Goal: Task Accomplishment & Management: Manage account settings

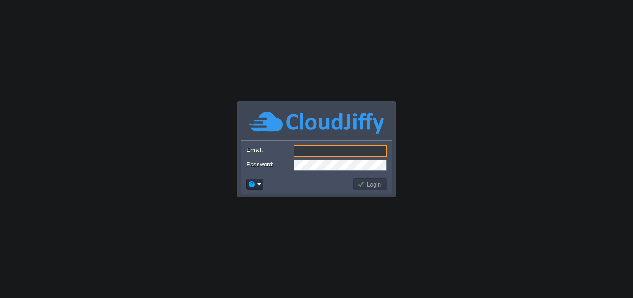
click at [332, 153] on input "Email:" at bounding box center [341, 151] width 94 height 12
type input "[PERSON_NAME][EMAIL_ADDRESS][DOMAIN_NAME]"
click at [370, 186] on button "Login" at bounding box center [371, 184] width 26 height 8
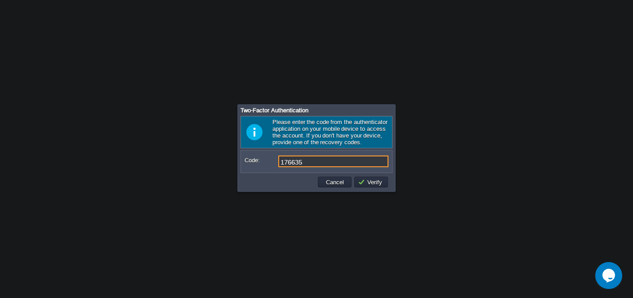
type input "176635"
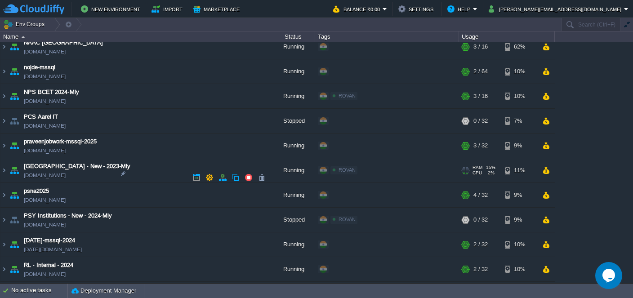
scroll to position [610, 0]
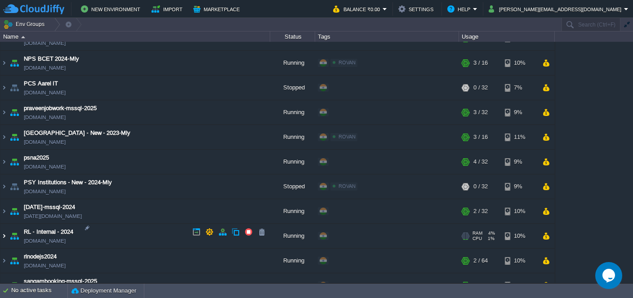
click at [3, 231] on img at bounding box center [3, 236] width 7 height 24
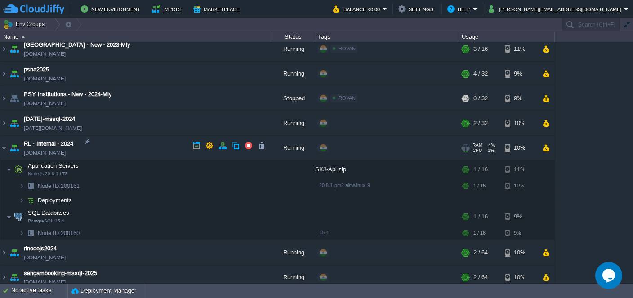
scroll to position [696, 0]
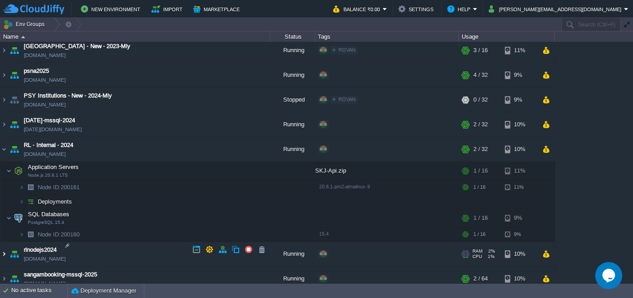
click at [7, 248] on img at bounding box center [3, 254] width 7 height 24
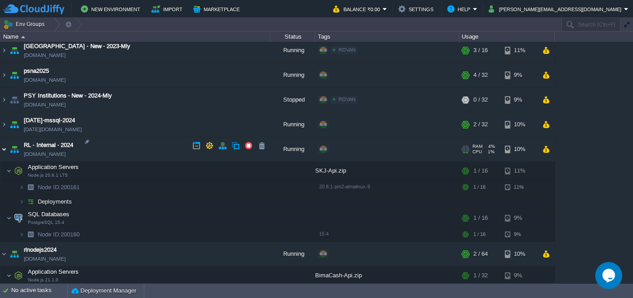
click at [4, 145] on img at bounding box center [3, 149] width 7 height 24
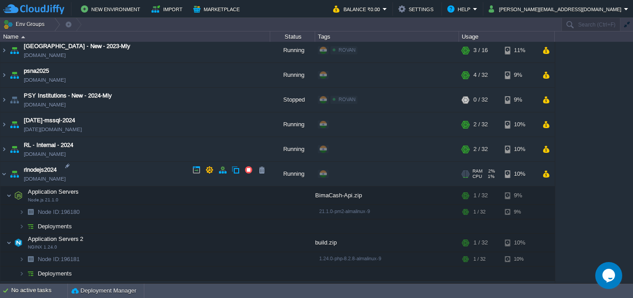
scroll to position [784, 0]
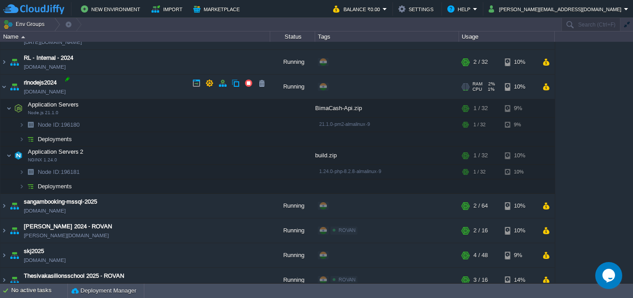
click at [66, 80] on div at bounding box center [67, 79] width 8 height 8
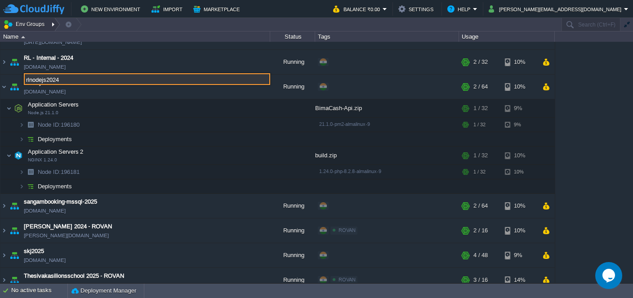
click at [17, 23] on button "Env Groups" at bounding box center [25, 24] width 45 height 13
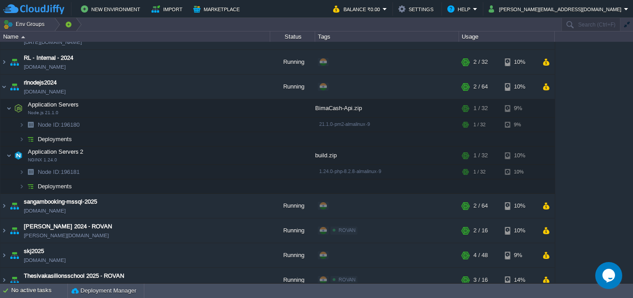
click at [70, 24] on div at bounding box center [76, 24] width 12 height 13
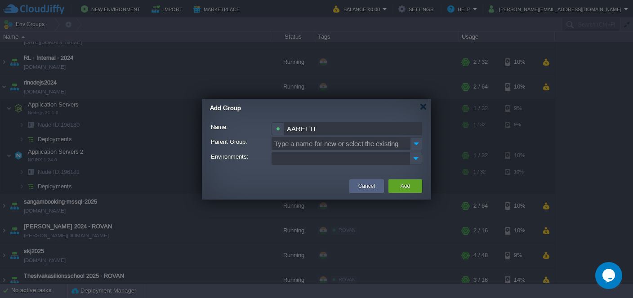
type input "AAREL IT"
type input "Type a name for new or select the existing"
click at [419, 158] on img at bounding box center [416, 158] width 12 height 12
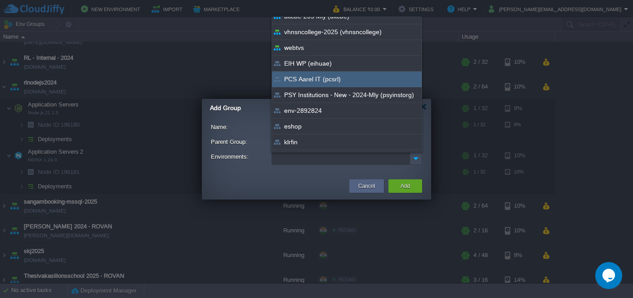
scroll to position [511, 0]
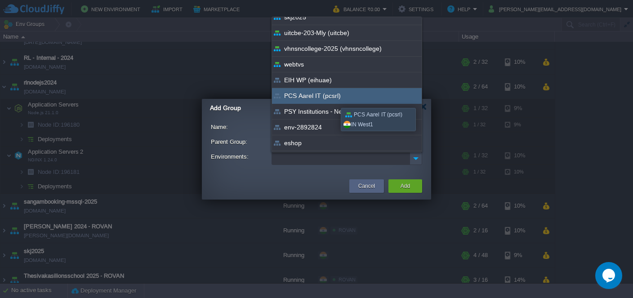
click at [334, 100] on span "PCS Aarel IT (pcsrl)" at bounding box center [312, 95] width 57 height 9
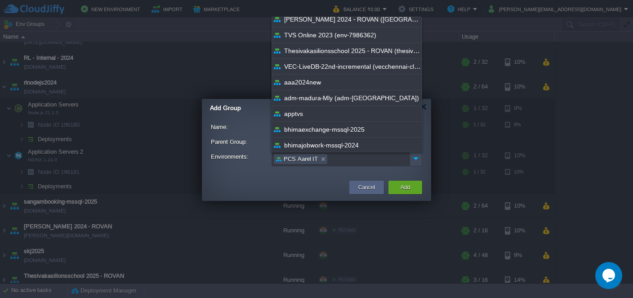
scroll to position [190, 0]
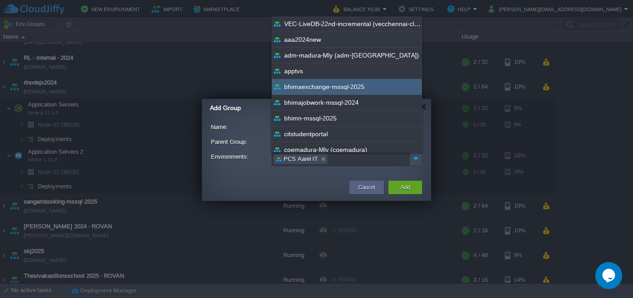
click at [346, 90] on span "bhimaexchange-mssql-2025" at bounding box center [324, 86] width 81 height 9
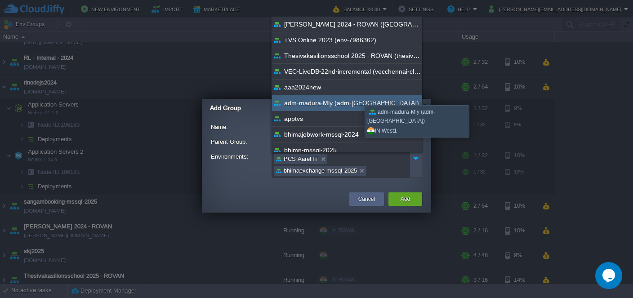
scroll to position [95, 0]
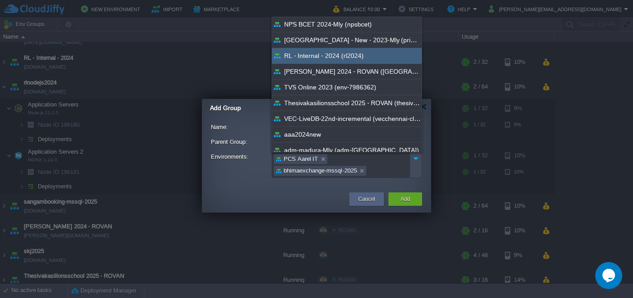
click at [346, 58] on span "RL - Internal - 2024 (rl2024)" at bounding box center [324, 55] width 80 height 9
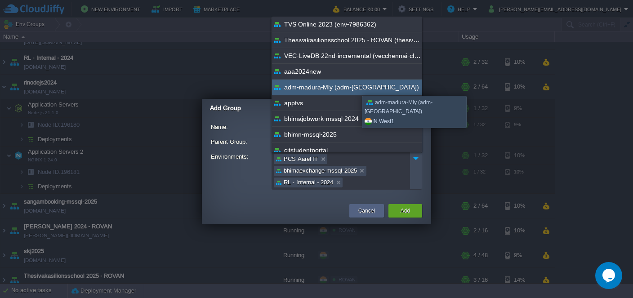
scroll to position [190, 0]
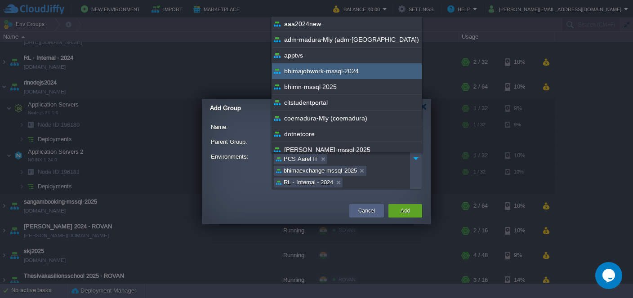
click at [340, 75] on span "bhimajobwork-mssql-2024" at bounding box center [321, 71] width 75 height 9
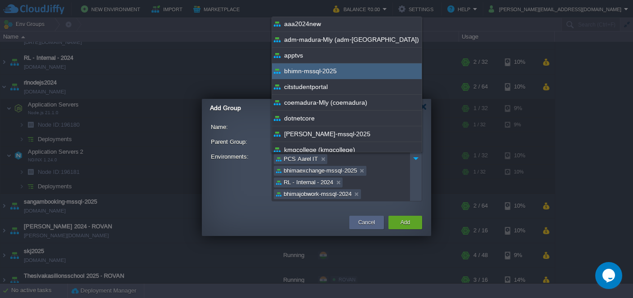
click at [338, 75] on div "bhimn-mssql-2025" at bounding box center [347, 71] width 150 height 16
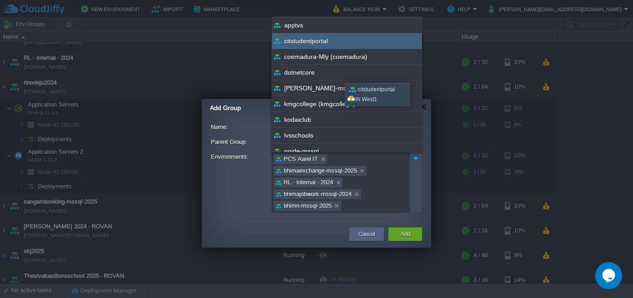
scroll to position [238, 0]
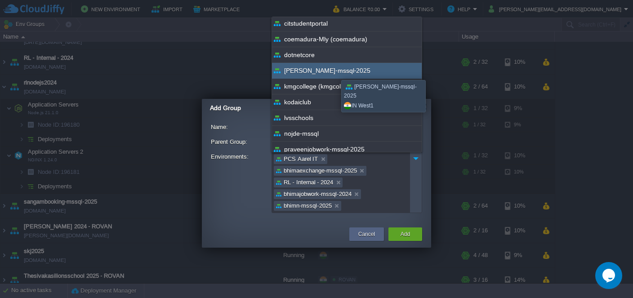
click at [335, 72] on span "[PERSON_NAME]-mssql-2025" at bounding box center [327, 70] width 86 height 9
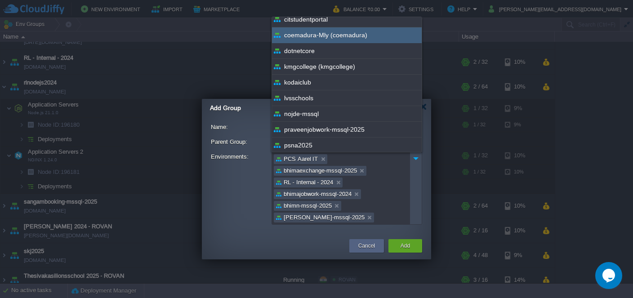
scroll to position [285, 0]
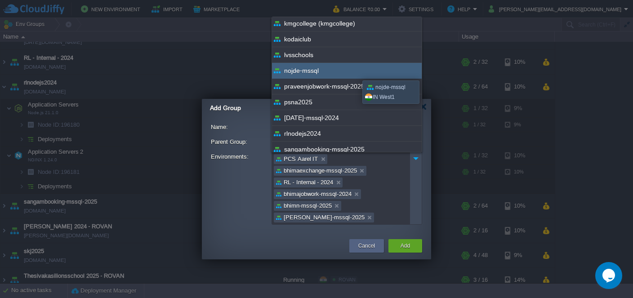
click at [356, 72] on div "nojde-mssql" at bounding box center [347, 71] width 150 height 16
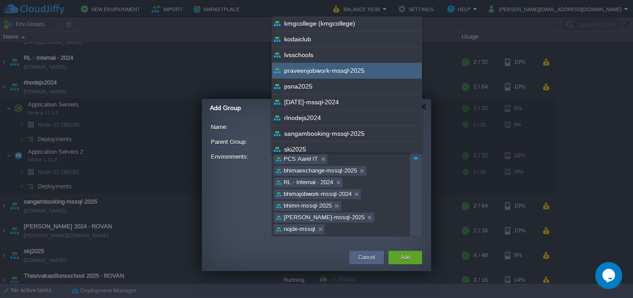
click at [345, 71] on span "praveenjobwork-mssql-2025" at bounding box center [324, 70] width 81 height 9
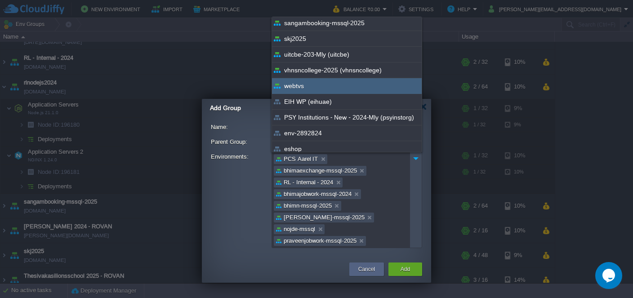
scroll to position [332, 0]
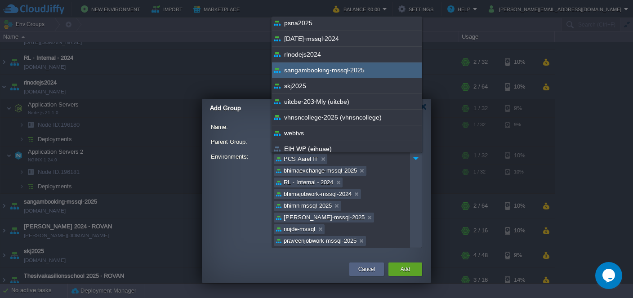
click at [338, 73] on span "sangambooking-mssql-2025" at bounding box center [324, 70] width 81 height 9
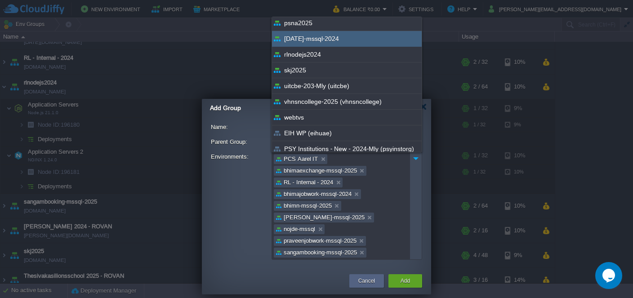
click at [334, 44] on div "[DATE]-mssql-2024" at bounding box center [347, 39] width 150 height 16
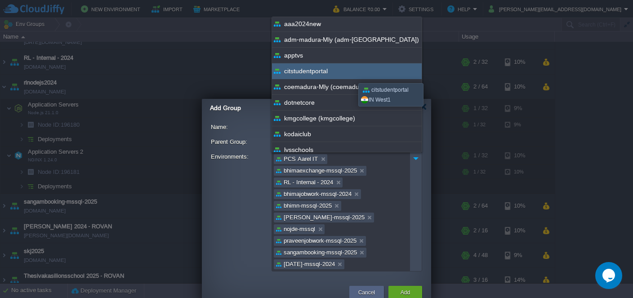
scroll to position [0, 0]
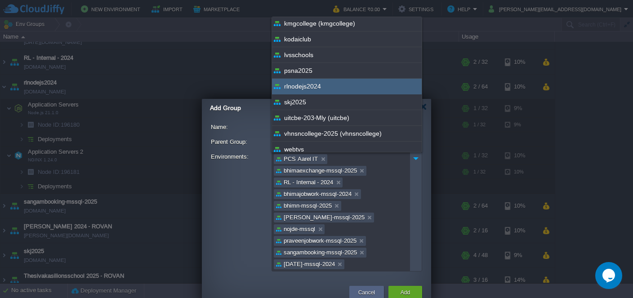
click at [341, 85] on div "rlnodejs2024" at bounding box center [347, 87] width 150 height 16
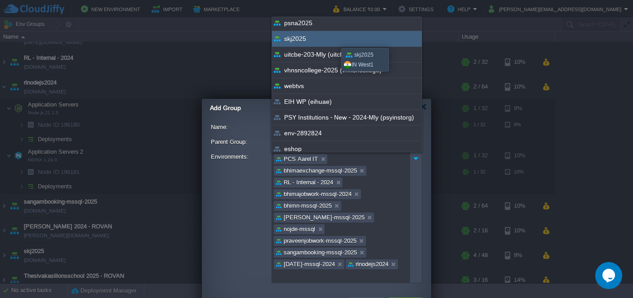
click at [335, 41] on div "skj2025" at bounding box center [347, 39] width 150 height 16
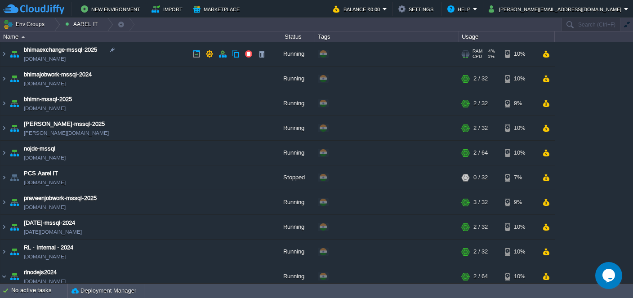
click at [137, 50] on td "bhimaexchange-mssql-2025 [DOMAIN_NAME]" at bounding box center [135, 54] width 270 height 25
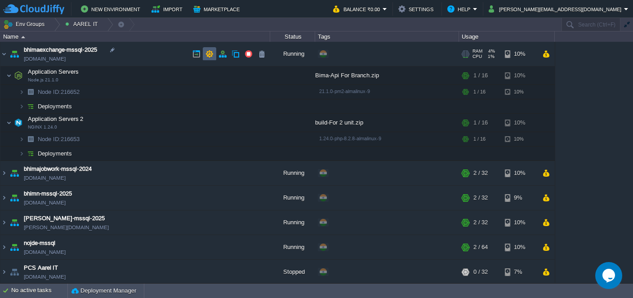
click at [215, 56] on td at bounding box center [209, 53] width 13 height 13
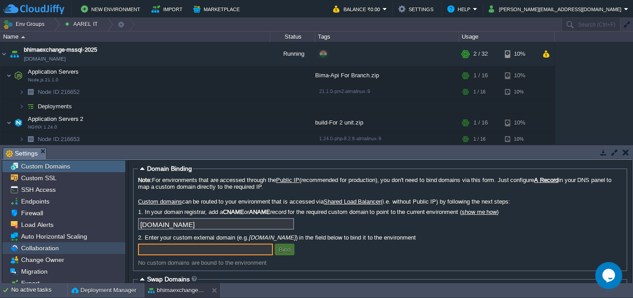
scroll to position [18, 0]
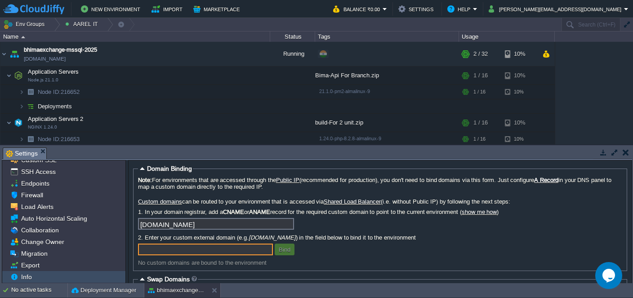
click at [38, 278] on div "Info" at bounding box center [63, 277] width 123 height 12
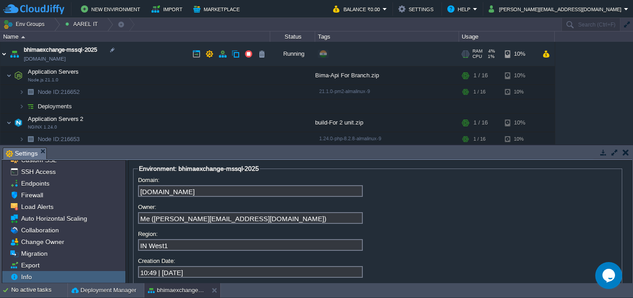
click at [3, 54] on img at bounding box center [3, 54] width 7 height 24
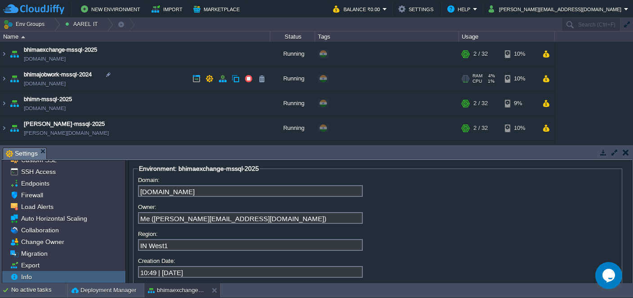
click at [159, 76] on td "bhimajobwork-mssql-2024 [DOMAIN_NAME]" at bounding box center [135, 79] width 270 height 25
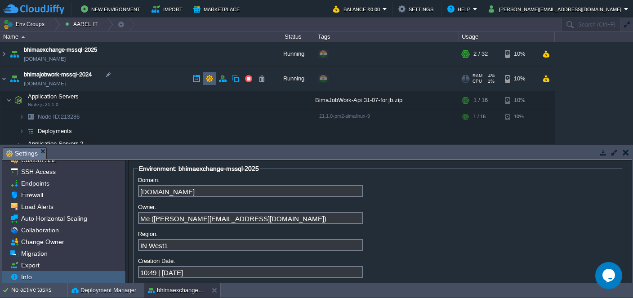
click at [206, 79] on button "button" at bounding box center [210, 79] width 8 height 8
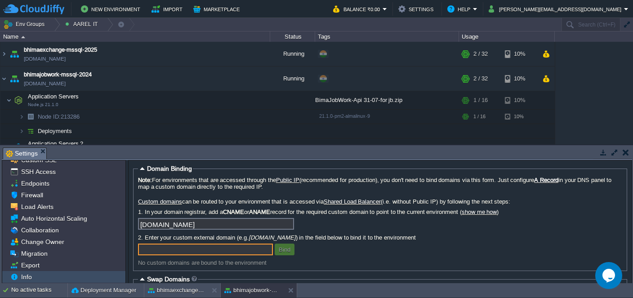
click at [33, 278] on span "Info" at bounding box center [26, 277] width 14 height 8
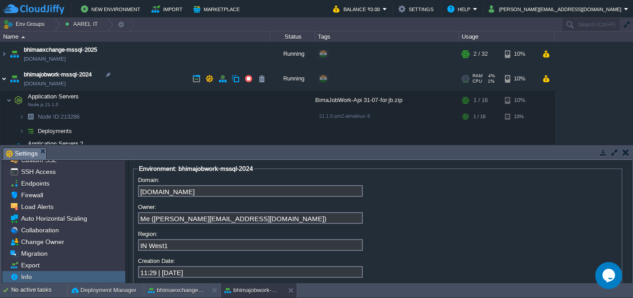
click at [5, 79] on img at bounding box center [3, 79] width 7 height 24
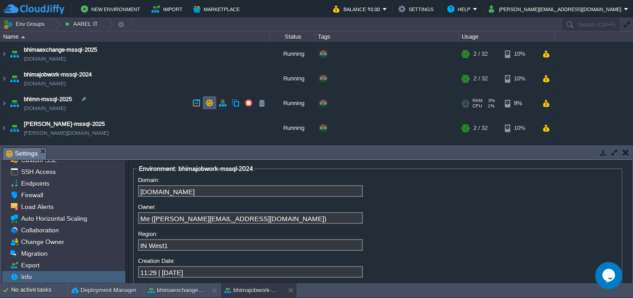
click at [212, 104] on button "button" at bounding box center [210, 103] width 8 height 8
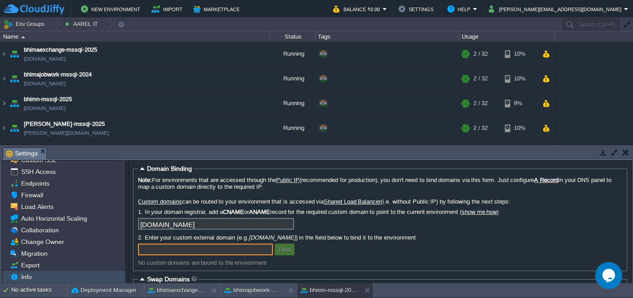
click at [31, 277] on span "Info" at bounding box center [26, 277] width 14 height 8
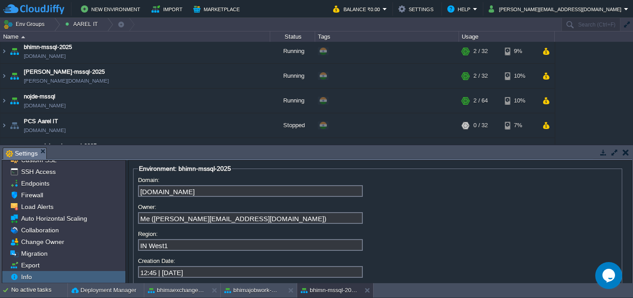
scroll to position [0, 0]
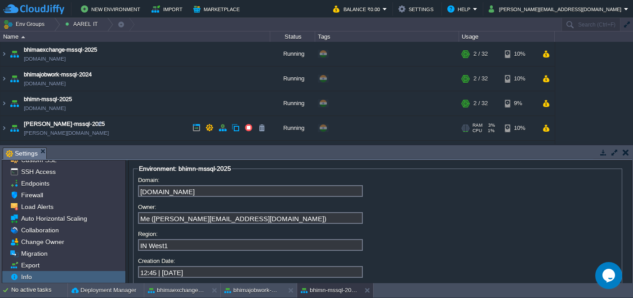
click at [128, 122] on td "[PERSON_NAME]-mssql-2025 [PERSON_NAME][DOMAIN_NAME]" at bounding box center [135, 128] width 270 height 25
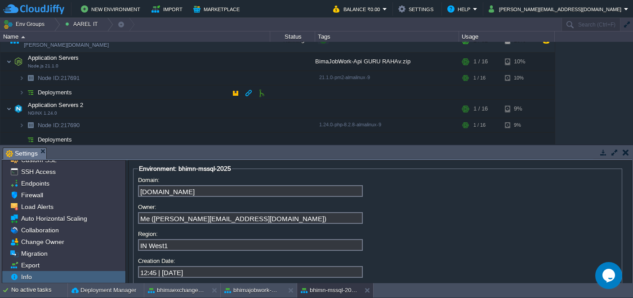
scroll to position [43, 0]
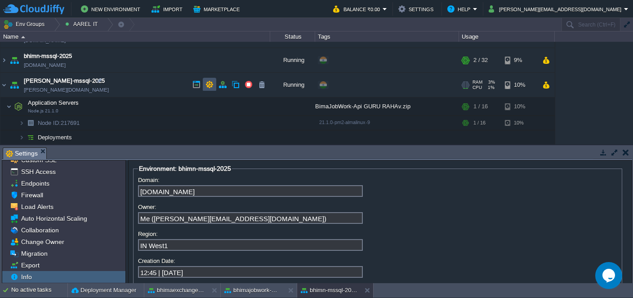
click at [209, 85] on button "button" at bounding box center [210, 85] width 8 height 8
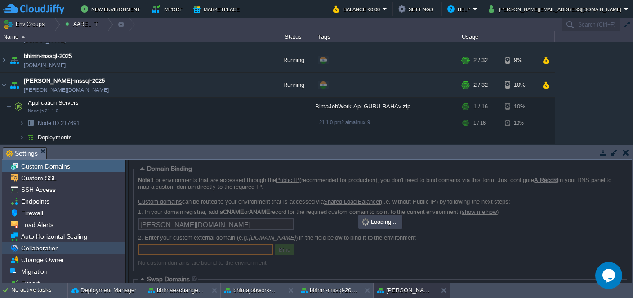
scroll to position [18, 0]
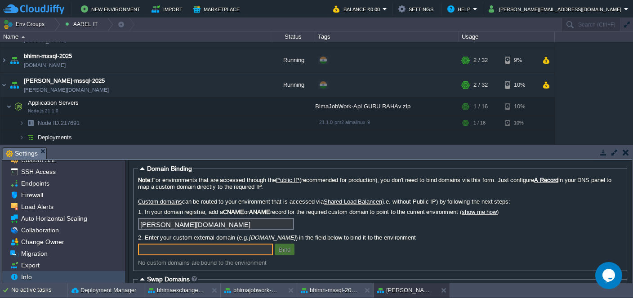
click at [40, 273] on div "Info" at bounding box center [63, 277] width 123 height 12
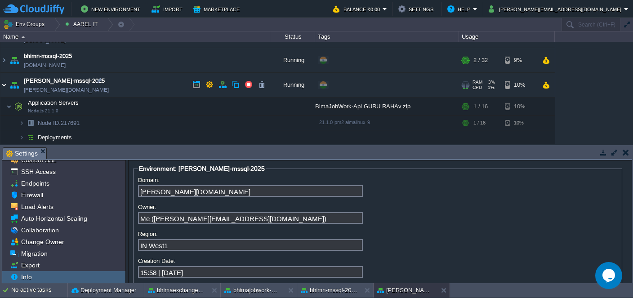
click at [2, 85] on img at bounding box center [3, 85] width 7 height 24
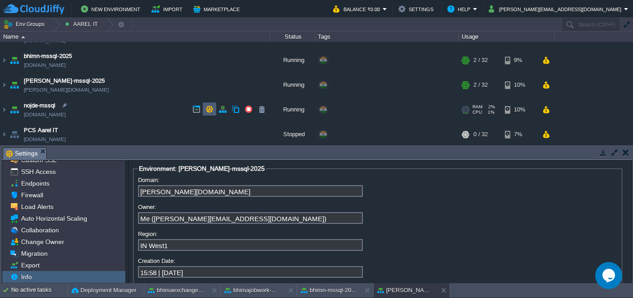
click at [208, 111] on button "button" at bounding box center [210, 109] width 8 height 8
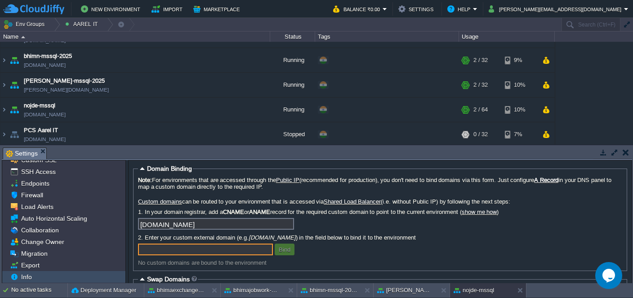
click at [40, 276] on div "Info" at bounding box center [63, 277] width 123 height 12
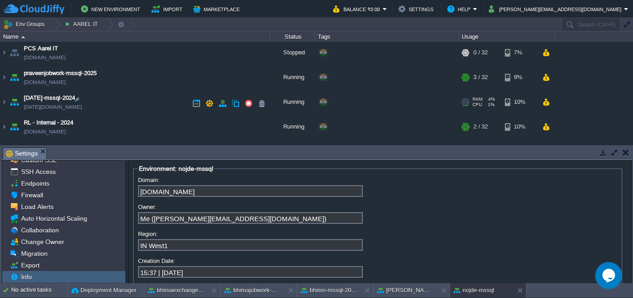
scroll to position [130, 0]
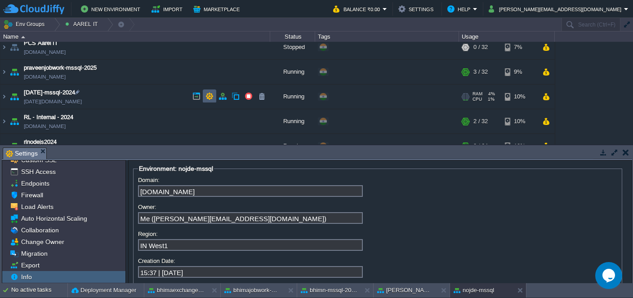
click at [208, 94] on button "button" at bounding box center [210, 96] width 8 height 8
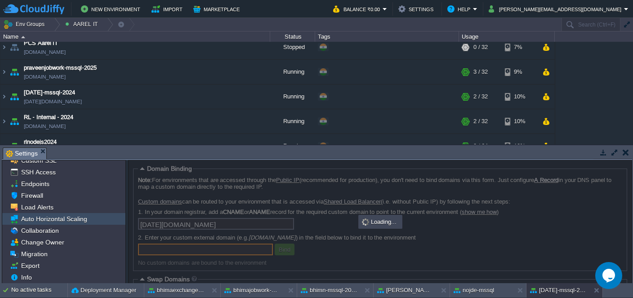
scroll to position [18, 0]
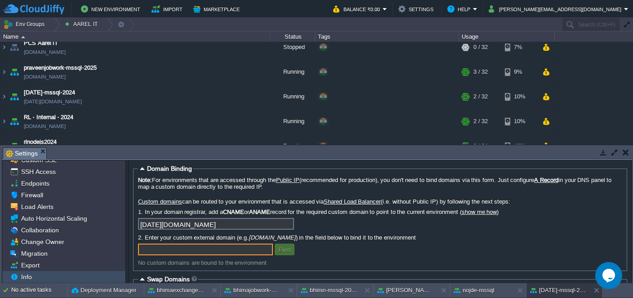
click at [45, 274] on div "Info" at bounding box center [63, 277] width 123 height 12
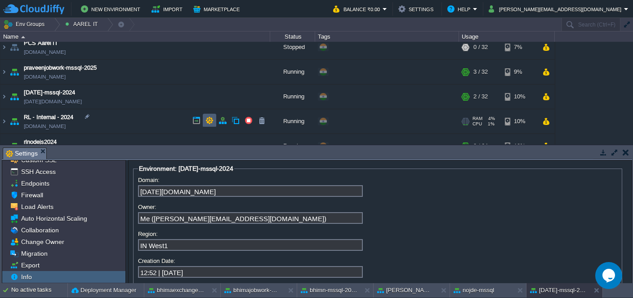
click at [210, 123] on button "button" at bounding box center [210, 121] width 8 height 8
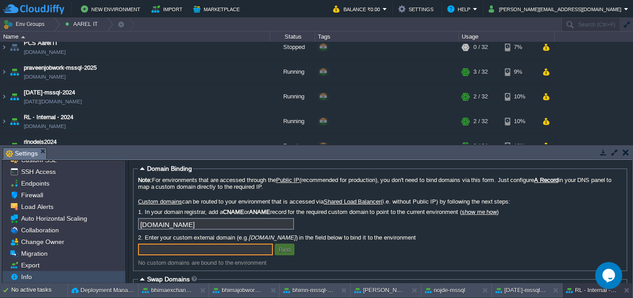
click at [51, 276] on div "Info" at bounding box center [63, 277] width 123 height 12
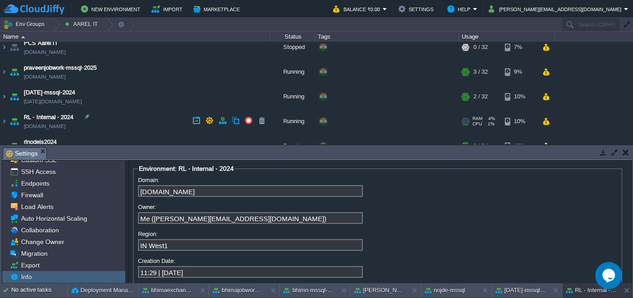
scroll to position [218, 0]
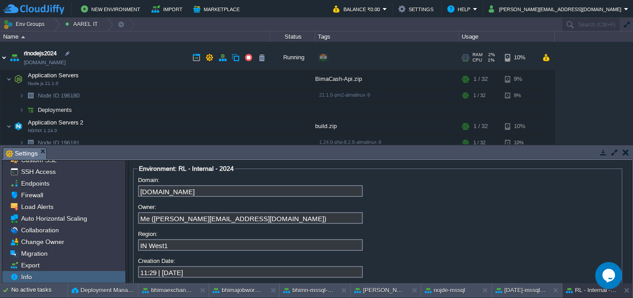
click at [4, 58] on img at bounding box center [3, 59] width 7 height 24
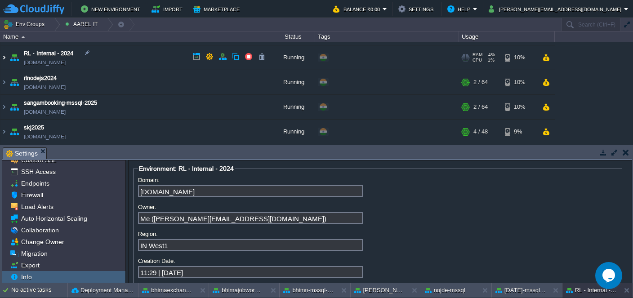
scroll to position [193, 0]
click at [211, 57] on button "button" at bounding box center [210, 58] width 8 height 8
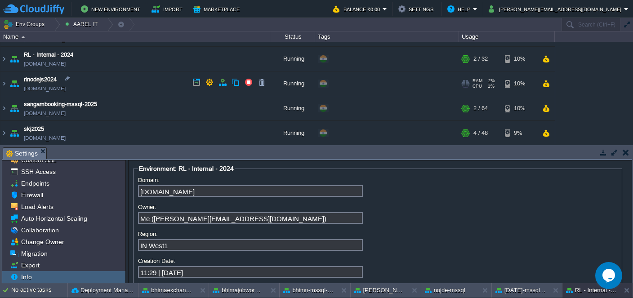
click at [139, 82] on td "rlnodejs2024 [DOMAIN_NAME]" at bounding box center [135, 84] width 270 height 25
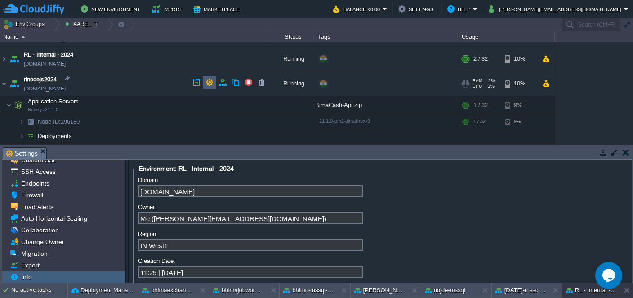
click at [215, 83] on td at bounding box center [209, 82] width 13 height 13
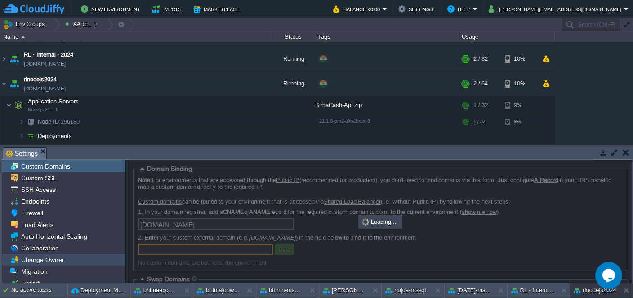
scroll to position [18, 0]
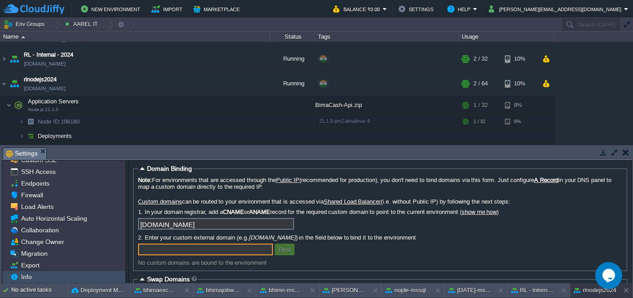
click at [31, 274] on span "Info" at bounding box center [26, 277] width 14 height 8
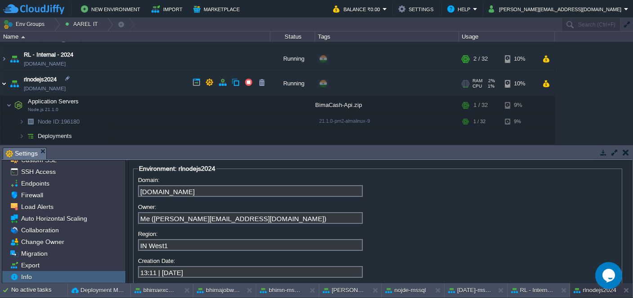
click at [4, 82] on img at bounding box center [3, 84] width 7 height 24
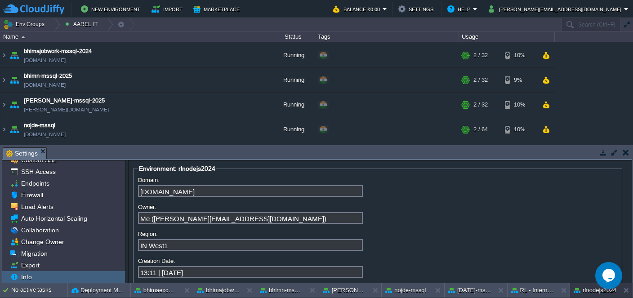
scroll to position [0, 0]
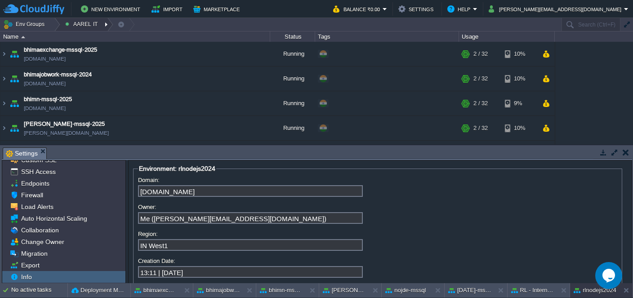
click at [88, 22] on button "AAREL IT" at bounding box center [82, 24] width 35 height 13
click at [79, 47] on span "Edit" at bounding box center [78, 48] width 10 height 7
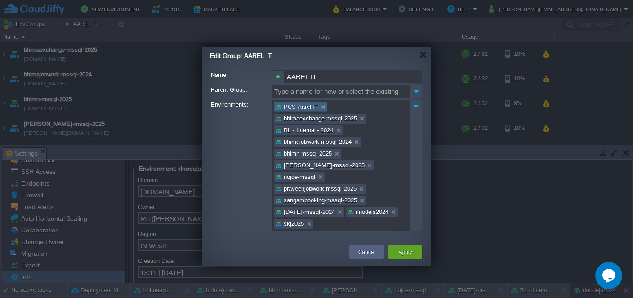
click at [322, 108] on link at bounding box center [323, 107] width 8 height 9
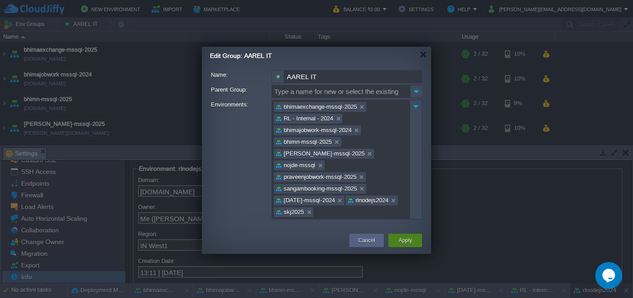
click at [404, 236] on button "Apply" at bounding box center [405, 240] width 13 height 9
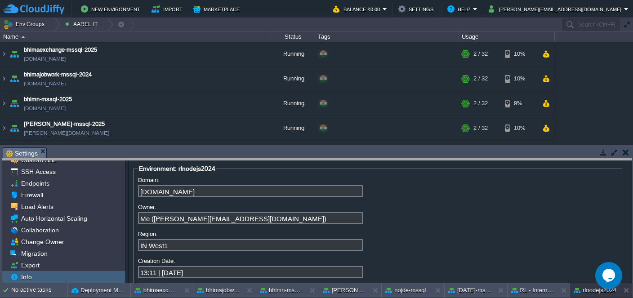
drag, startPoint x: 260, startPoint y: 160, endPoint x: 258, endPoint y: 275, distance: 115.6
click at [259, 273] on body "New Environment Import Marketplace Bonus ₹0.00 Upgrade Account Balance ₹0.00 Se…" at bounding box center [316, 149] width 633 height 298
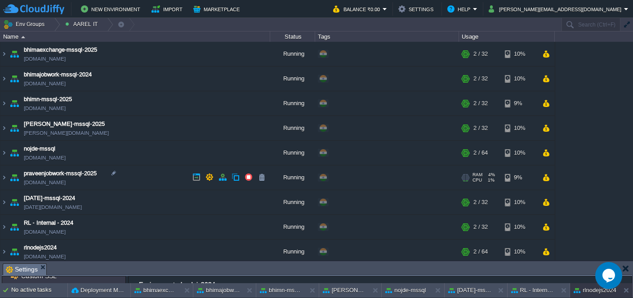
scroll to position [52, 0]
